Goal: Information Seeking & Learning: Learn about a topic

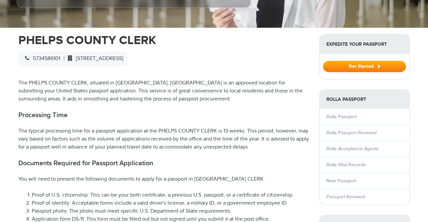
select select "**********"
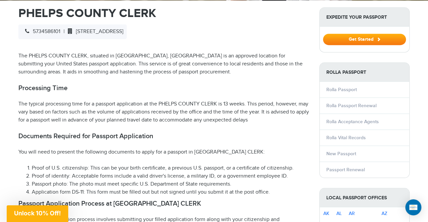
scroll to position [222, 0]
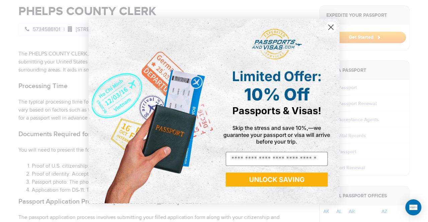
click at [337, 27] on form "Limited Offer: 10% Off Passports & Visas! Skip the stress and save 10%,—we guar…" at bounding box center [214, 111] width 251 height 185
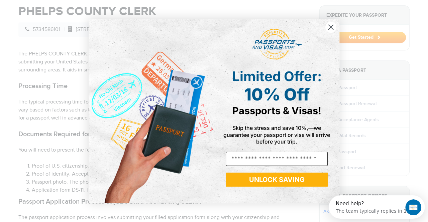
scroll to position [0, 0]
click at [330, 28] on circle "Close dialog" at bounding box center [330, 27] width 11 height 11
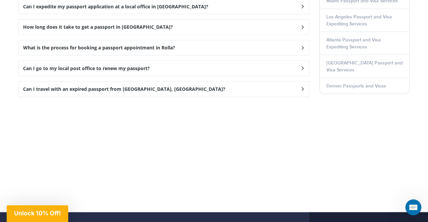
scroll to position [946, 0]
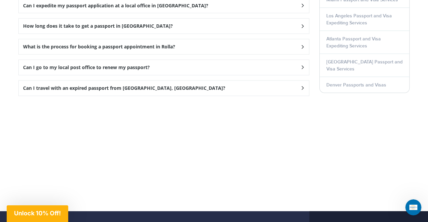
click at [136, 13] on div "What is the process for booking a passport appointment in Rolla?" at bounding box center [164, 5] width 290 height 15
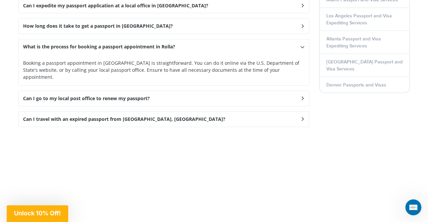
click at [135, 13] on div "What is the process for booking a passport appointment in Rolla?" at bounding box center [164, 5] width 290 height 15
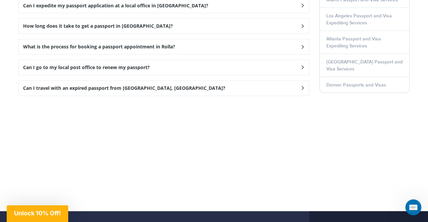
click at [131, 9] on h3 "How long does it take to get a passport in [GEOGRAPHIC_DATA]?" at bounding box center [115, 6] width 185 height 6
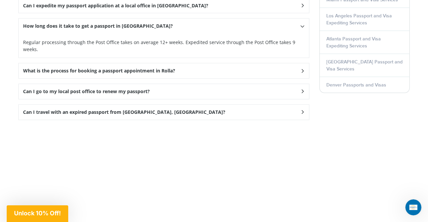
click at [131, 9] on h3 "How long does it take to get a passport in [GEOGRAPHIC_DATA]?" at bounding box center [115, 6] width 185 height 6
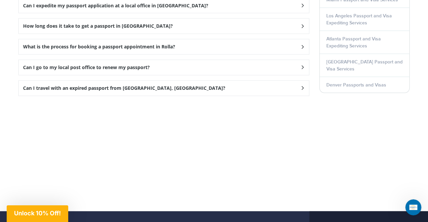
click at [134, 6] on h3 "Can I expedite my passport application at a local office in [GEOGRAPHIC_DATA]?" at bounding box center [115, 6] width 185 height 6
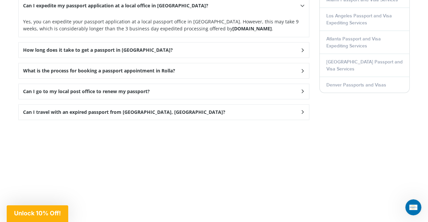
click at [134, 6] on h3 "Can I expedite my passport application at a local office in [GEOGRAPHIC_DATA]?" at bounding box center [115, 6] width 185 height 6
